Goal: Information Seeking & Learning: Learn about a topic

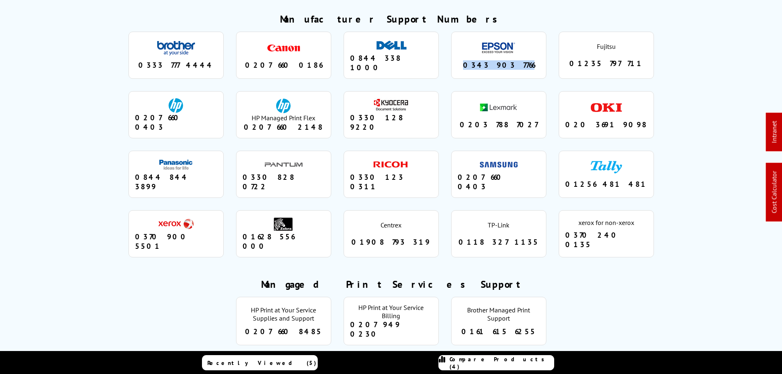
drag, startPoint x: 526, startPoint y: 43, endPoint x: 474, endPoint y: 44, distance: 52.6
click at [474, 60] on div "0343 903 7766" at bounding box center [499, 64] width 82 height 9
copy div "0343 903 7766"
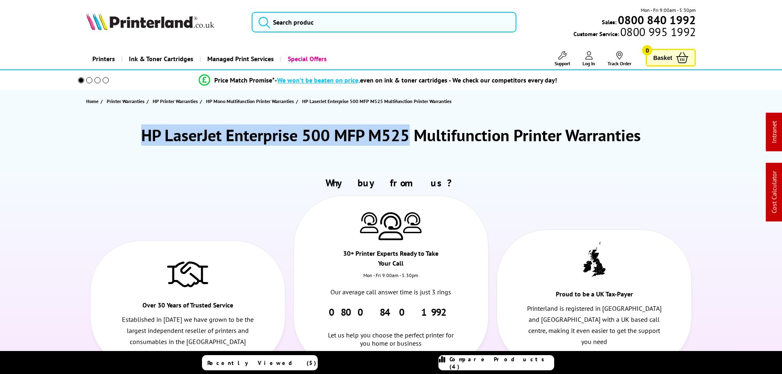
drag, startPoint x: 347, startPoint y: 134, endPoint x: 94, endPoint y: 134, distance: 253.7
click at [94, 134] on div "HP LaserJet Enterprise 500 MFP M525 Multifunction Printer Warranties" at bounding box center [391, 134] width 610 height 21
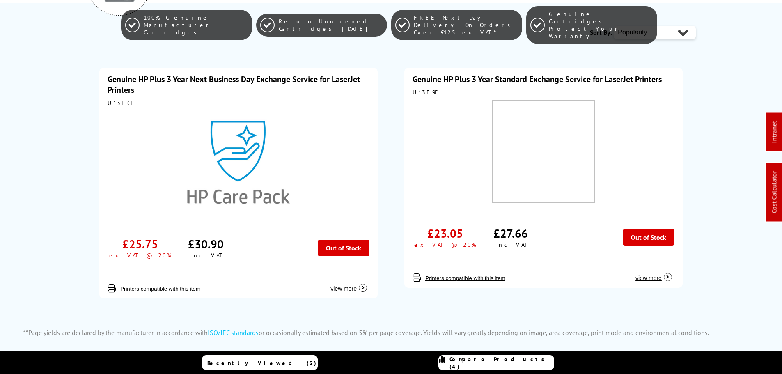
scroll to position [82, 0]
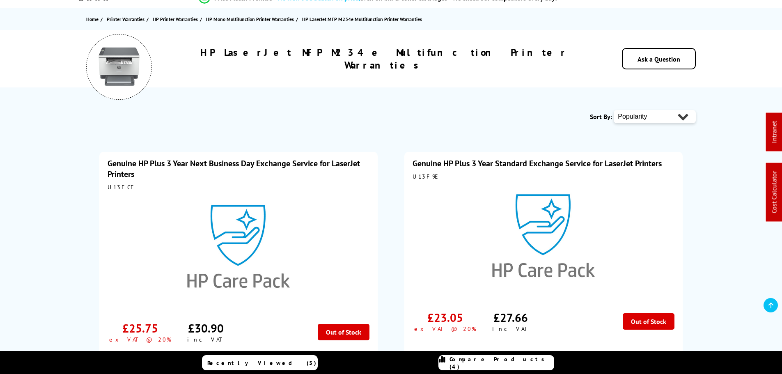
drag, startPoint x: 232, startPoint y: 158, endPoint x: 485, endPoint y: 174, distance: 253.8
click at [232, 158] on link "Genuine HP Plus 3 Year Next Business Day Exchange Service for LaserJet Printers" at bounding box center [234, 168] width 252 height 21
click at [525, 168] on link "Genuine HP Plus 3 Year Standard Exchange Service for LaserJet Printers" at bounding box center [537, 163] width 249 height 11
click at [117, 187] on div "U13FCE" at bounding box center [239, 187] width 262 height 7
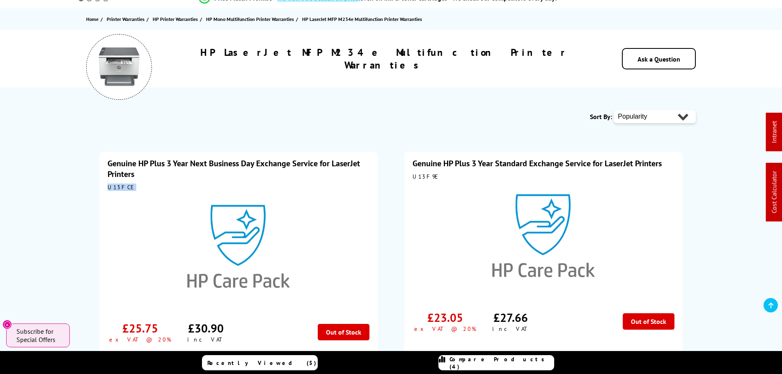
copy div "U13FCE"
click at [429, 178] on div "U13F9E" at bounding box center [544, 176] width 262 height 7
copy div "U13F9E"
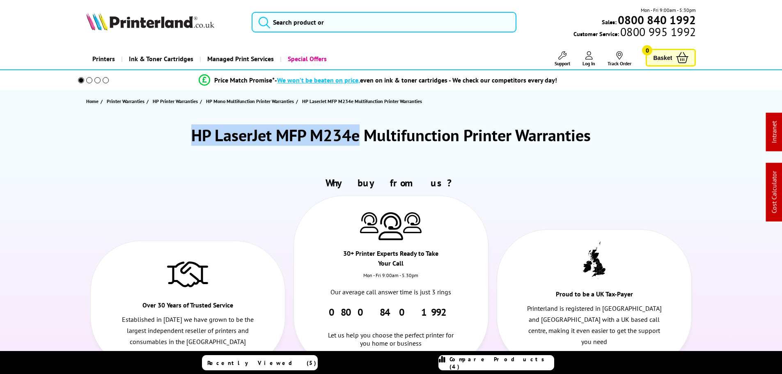
drag, startPoint x: 355, startPoint y: 132, endPoint x: 154, endPoint y: 124, distance: 201.4
click at [160, 130] on div "HP LaserJet MFP M234e Multifunction Printer Warranties" at bounding box center [391, 134] width 610 height 21
copy h1 "HP LaserJet MFP M234e"
